Goal: Transaction & Acquisition: Book appointment/travel/reservation

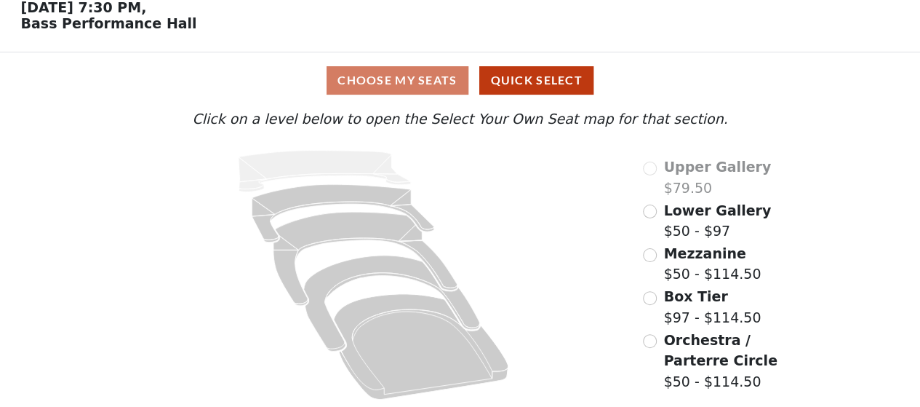
scroll to position [73, 0]
click at [701, 211] on span "Lower Gallery" at bounding box center [717, 210] width 108 height 16
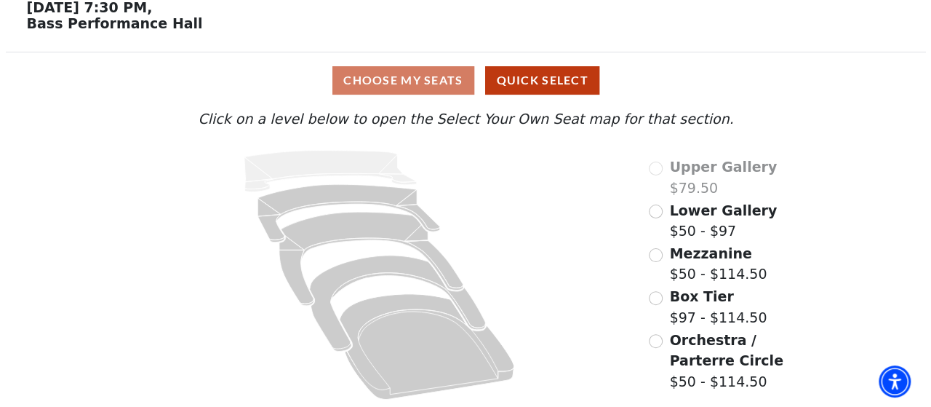
scroll to position [0, 0]
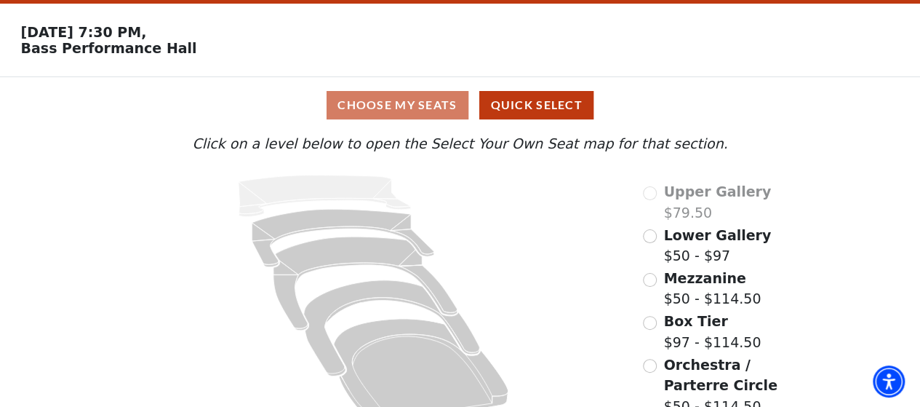
scroll to position [73, 0]
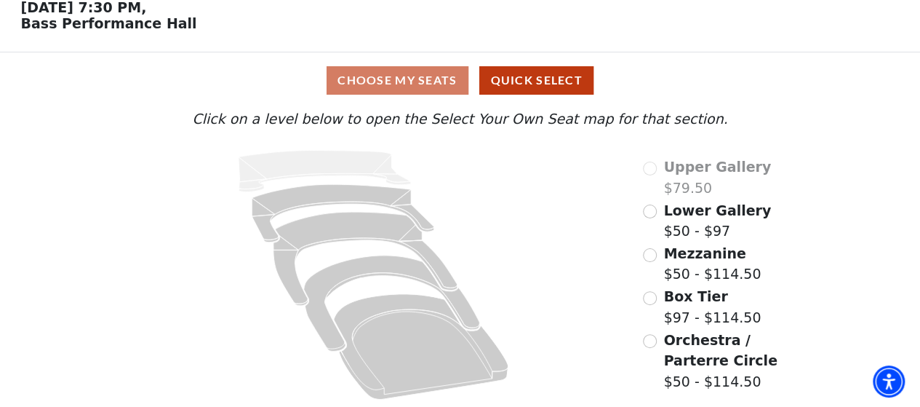
click at [724, 208] on span "Lower Gallery" at bounding box center [717, 210] width 108 height 16
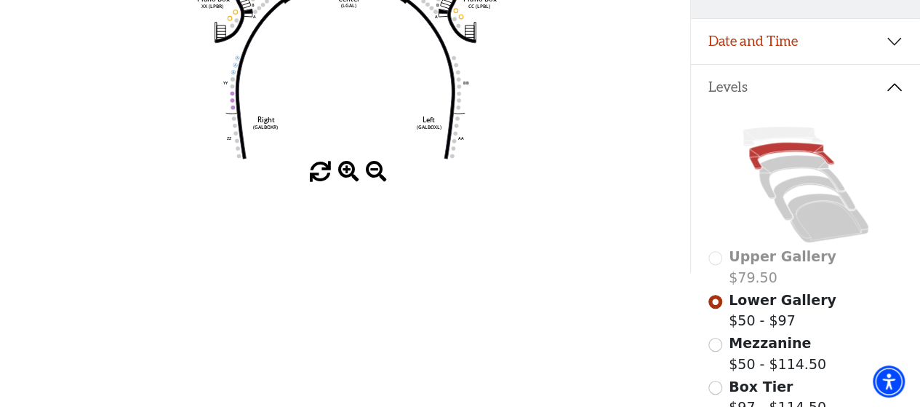
scroll to position [285, 0]
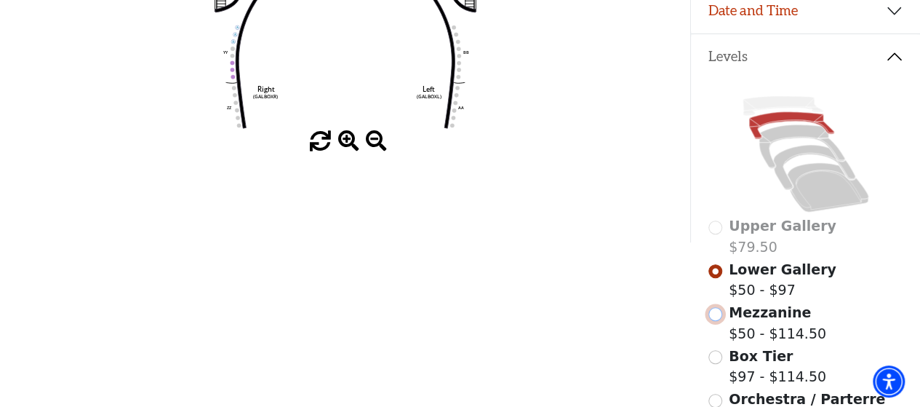
click at [712, 309] on input "Mezzanine$50 - $114.50\a" at bounding box center [715, 314] width 14 height 14
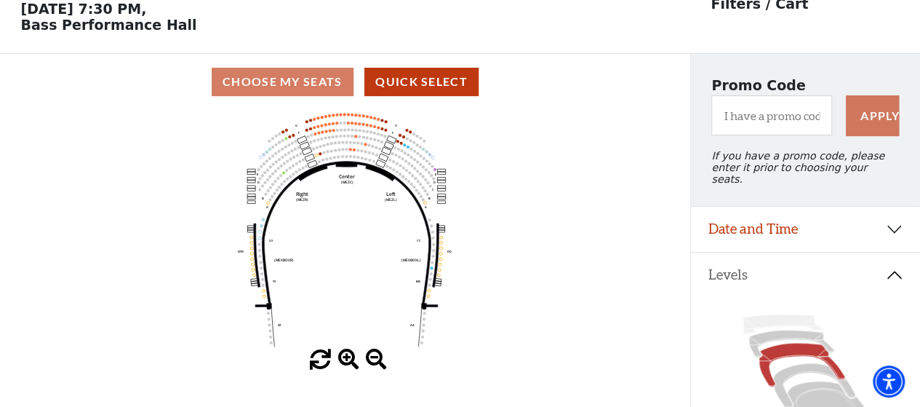
scroll to position [0, 0]
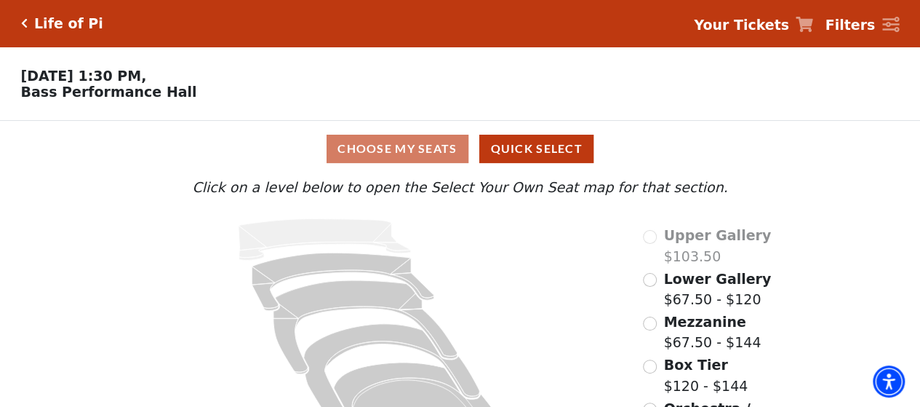
click at [702, 284] on span "Lower Gallery" at bounding box center [717, 279] width 108 height 16
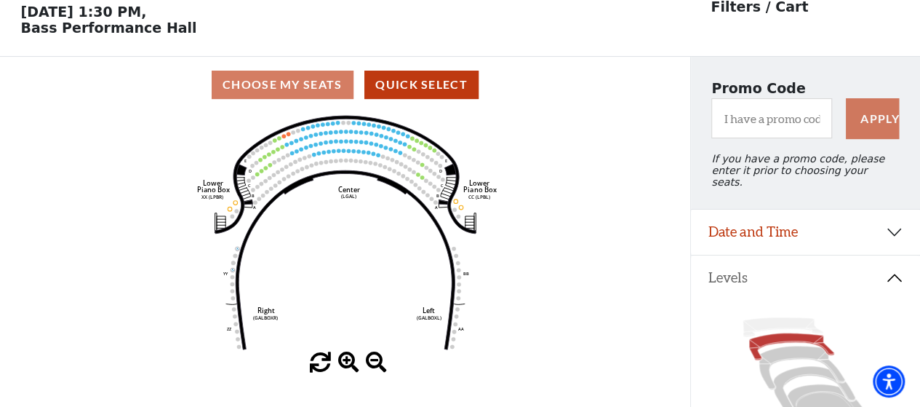
scroll to position [67, 0]
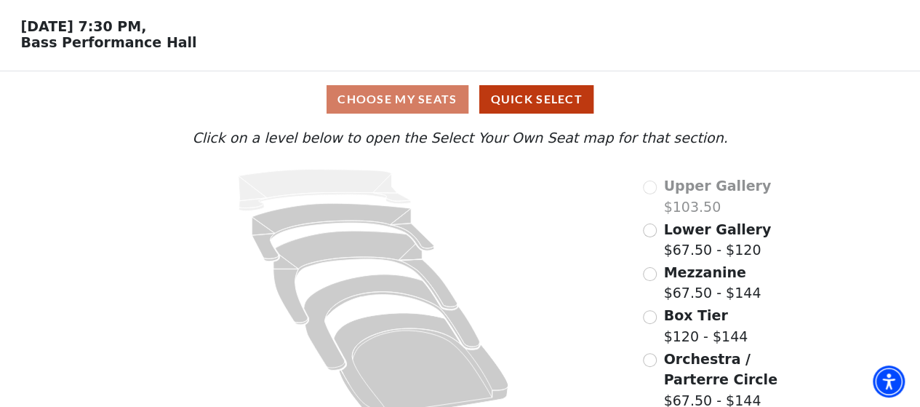
scroll to position [73, 0]
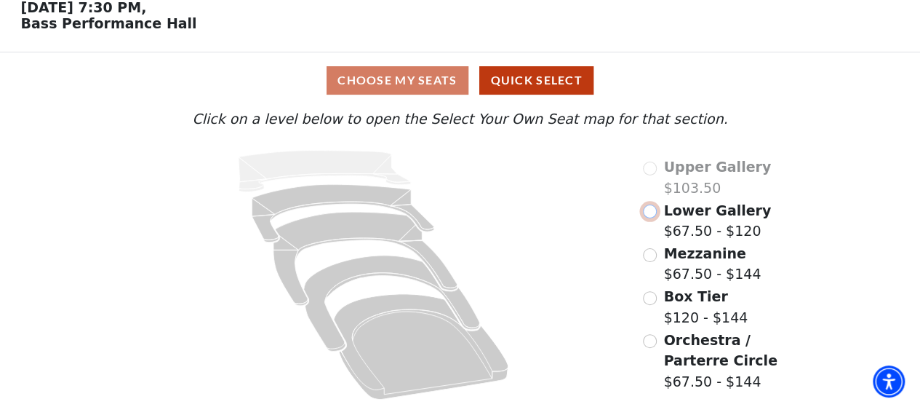
click at [651, 214] on input "Lower Gallery$67.50 - $120\a" at bounding box center [650, 211] width 14 height 14
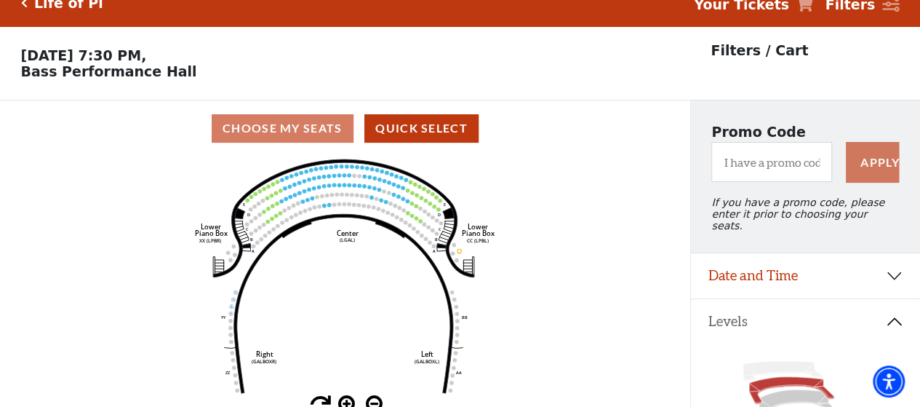
scroll to position [0, 0]
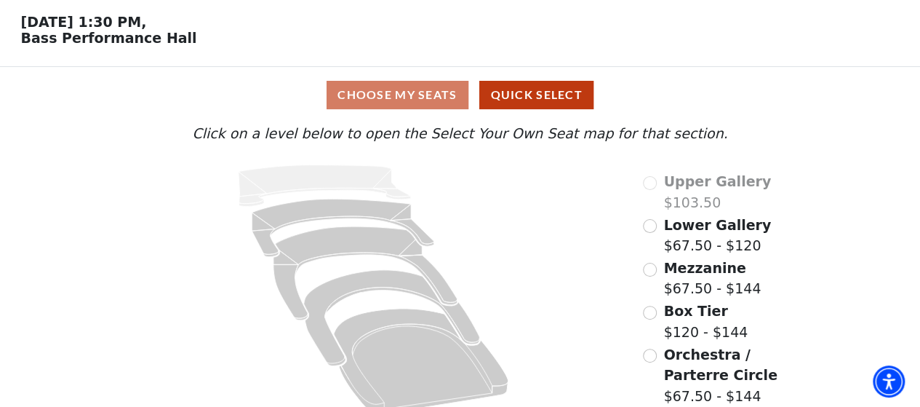
scroll to position [73, 0]
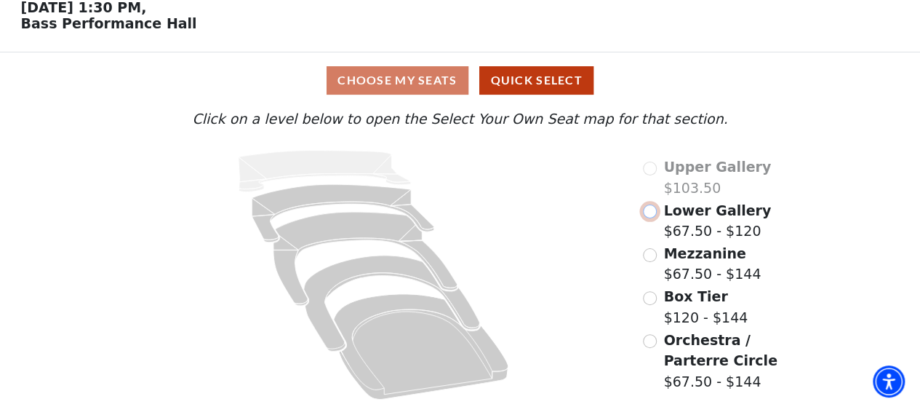
click at [649, 211] on input "Lower Gallery$67.50 - $120\a" at bounding box center [650, 211] width 14 height 14
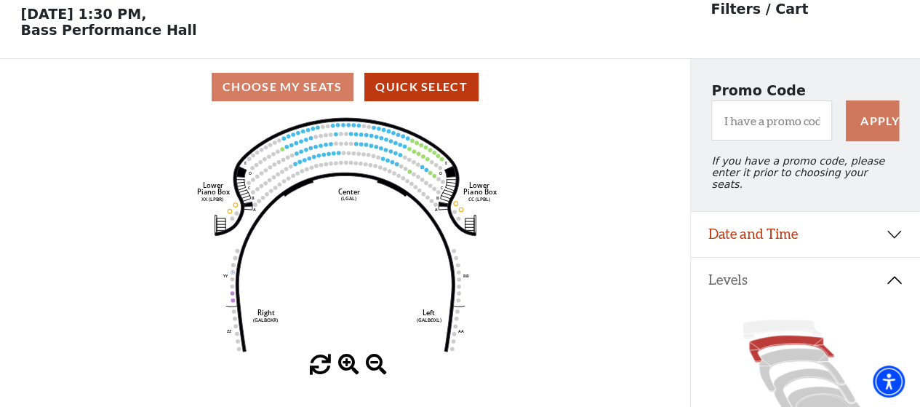
scroll to position [67, 0]
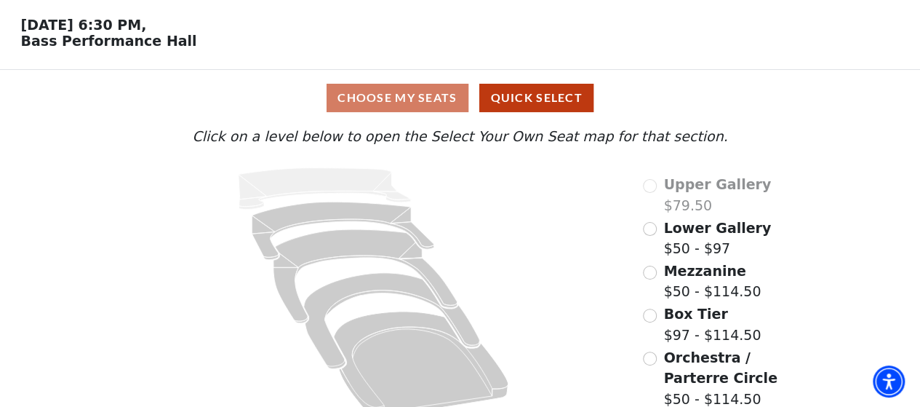
scroll to position [73, 0]
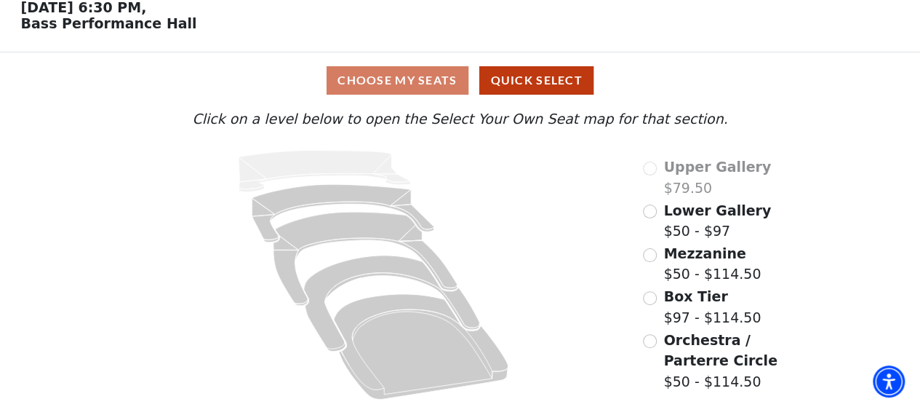
click at [697, 210] on span "Lower Gallery" at bounding box center [717, 210] width 108 height 16
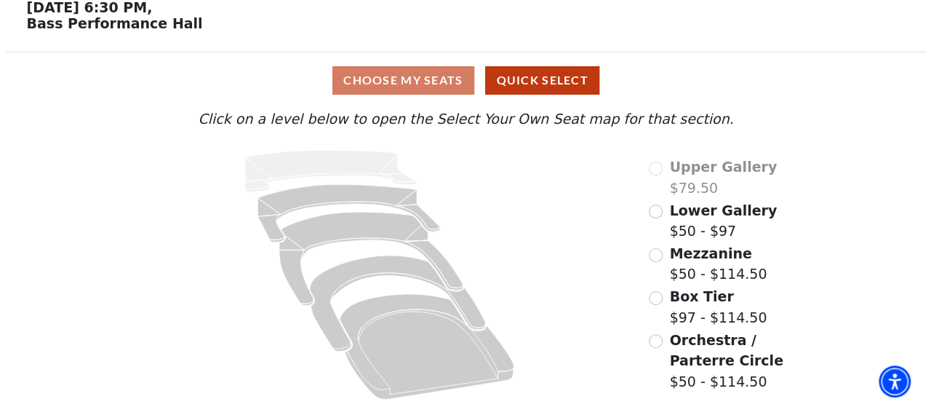
scroll to position [0, 0]
